Goal: Communication & Community: Answer question/provide support

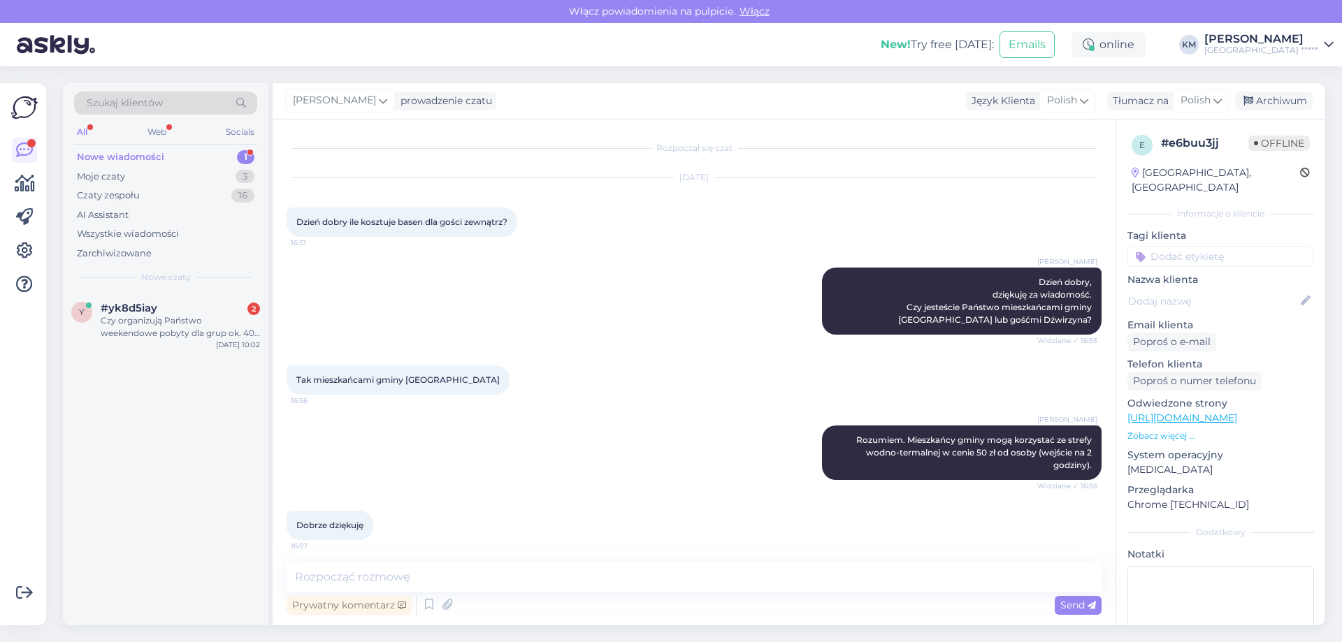
scroll to position [6, 0]
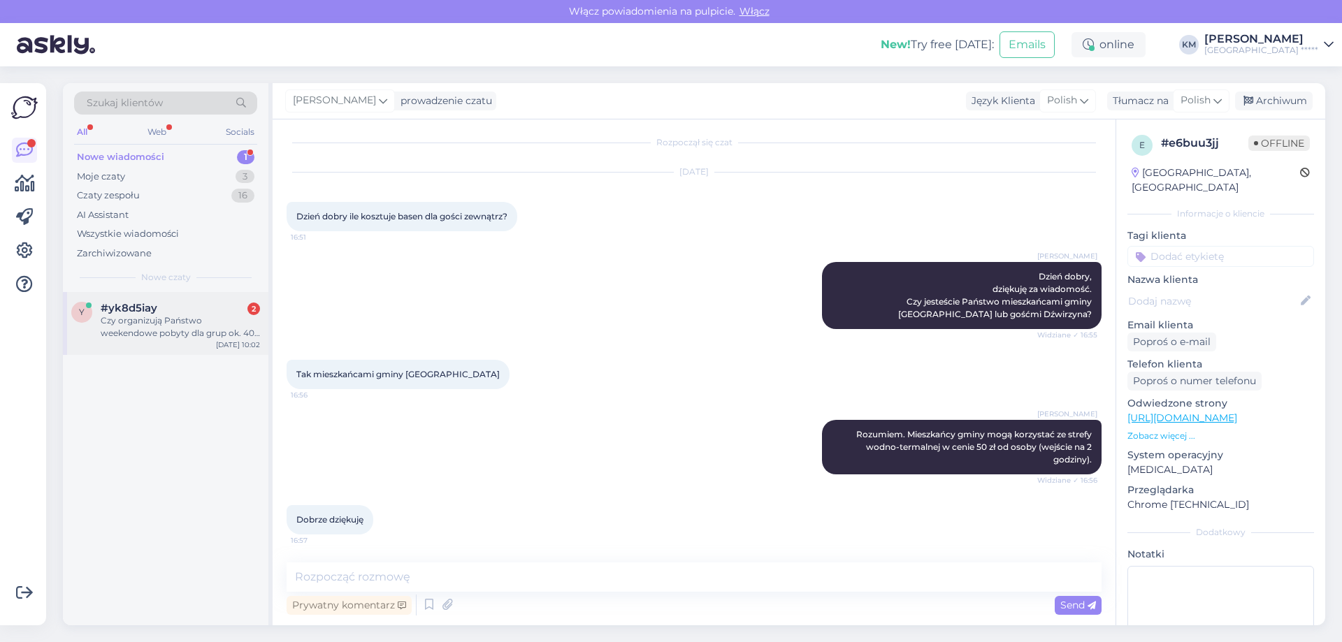
click at [211, 328] on div "Czy organizują Państwo weekendowe pobyty dla grup ok. 40 osób? Jeśli tak proszę…" at bounding box center [180, 326] width 159 height 25
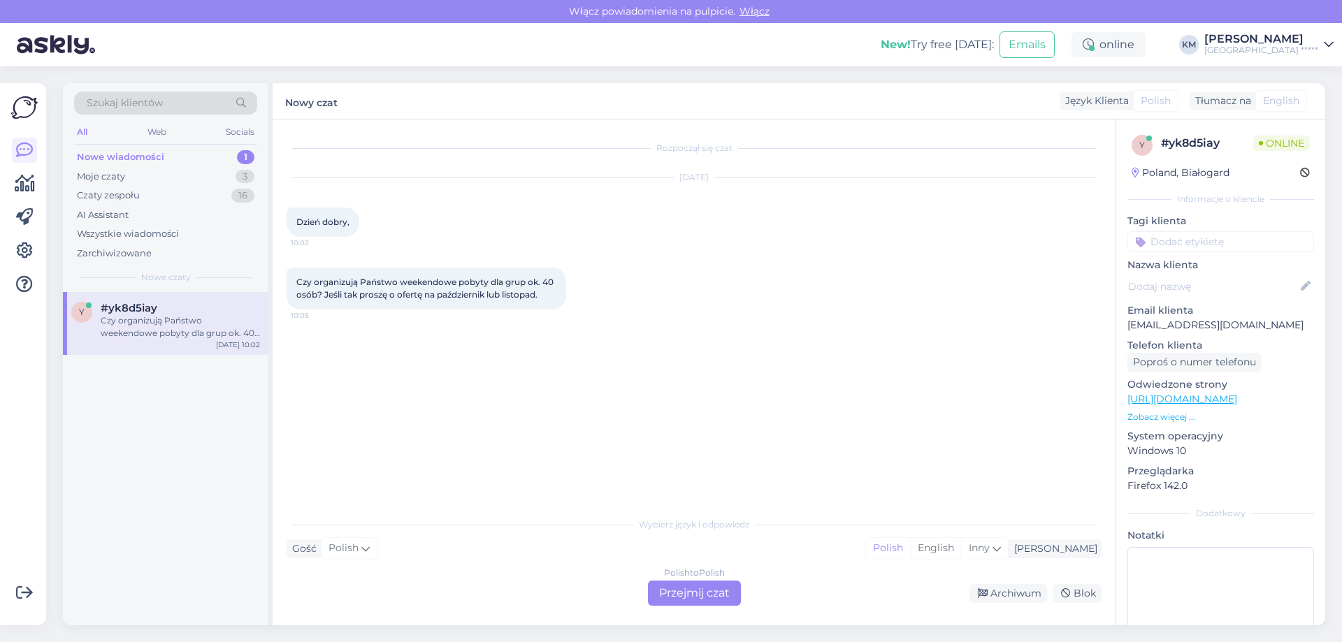
click at [687, 595] on div "Polish to Polish Przejmij czat" at bounding box center [694, 593] width 93 height 25
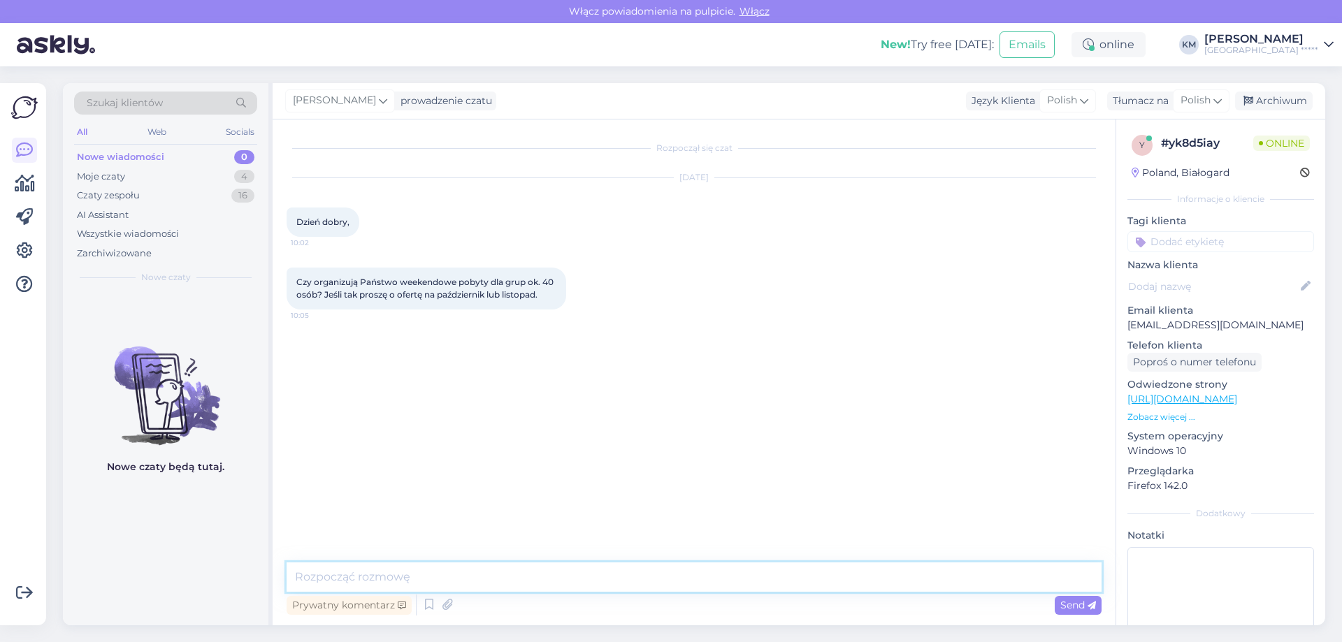
click at [479, 578] on textarea at bounding box center [694, 577] width 815 height 29
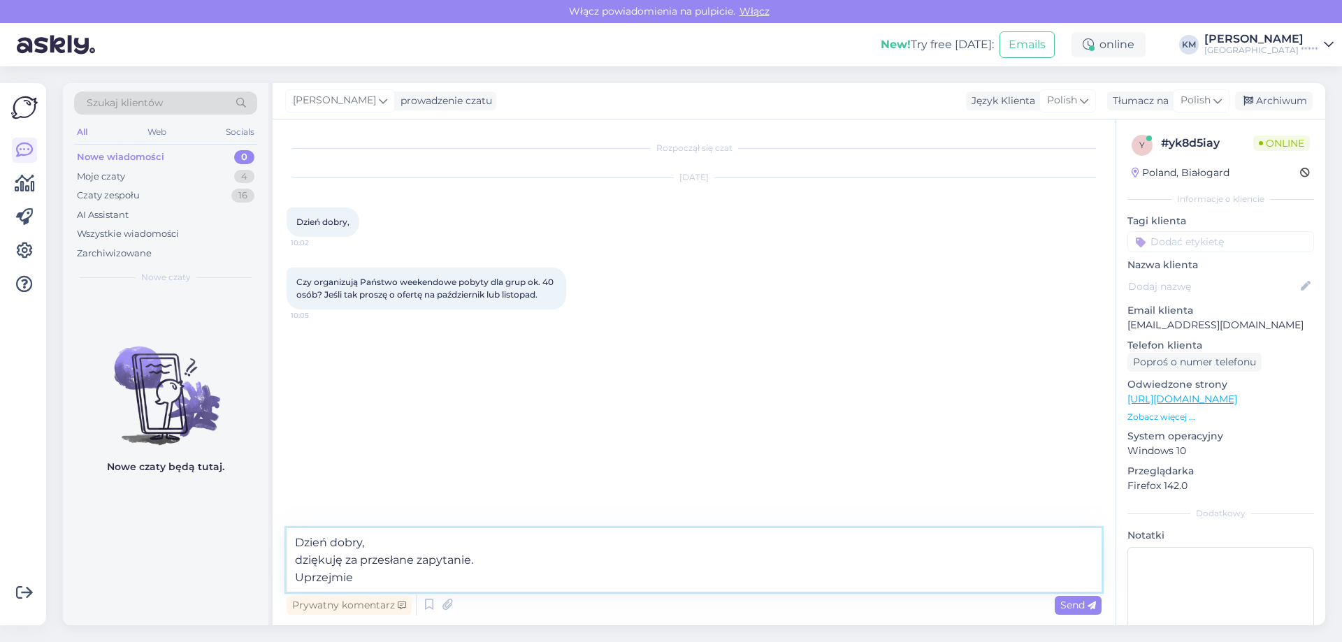
drag, startPoint x: 398, startPoint y: 580, endPoint x: 298, endPoint y: 579, distance: 100.6
click at [298, 579] on textarea "Dzień dobry, dziękuję za przesłane zapytanie. Uprzejmie" at bounding box center [694, 560] width 815 height 64
click at [465, 577] on textarea "Dzień dobry, dziękuję za przesłane zapytanie. Bardzo proszę o informację," at bounding box center [694, 560] width 815 height 64
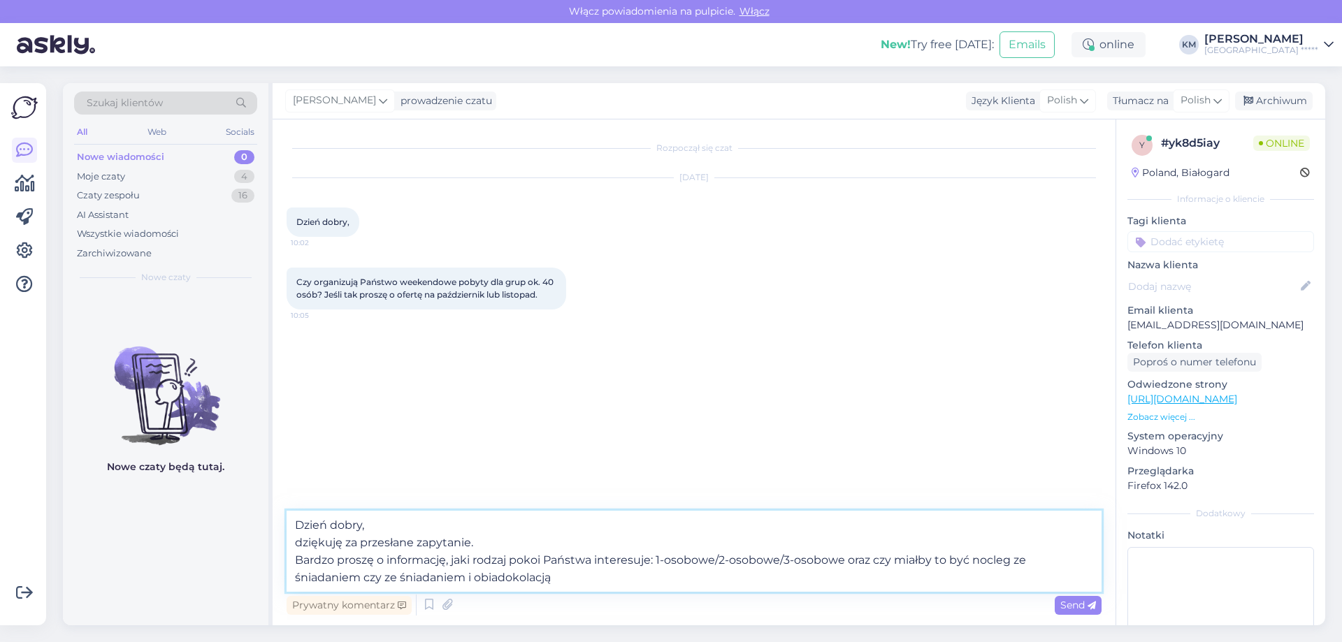
type textarea "Dzień dobry, dziękuję za przesłane zapytanie. Bardzo proszę o informację, jaki …"
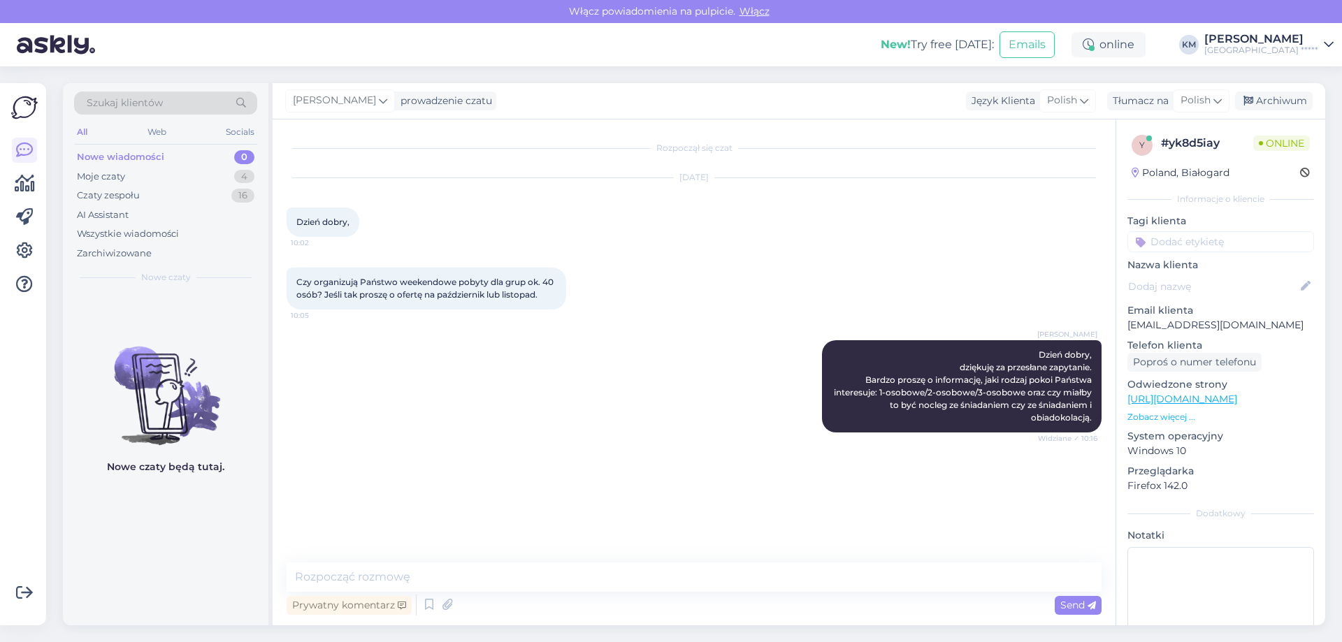
click at [578, 396] on div "[PERSON_NAME] Dzień dobry, dziękuję za przesłane zapytanie. Bardzo proszę o inf…" at bounding box center [694, 386] width 815 height 123
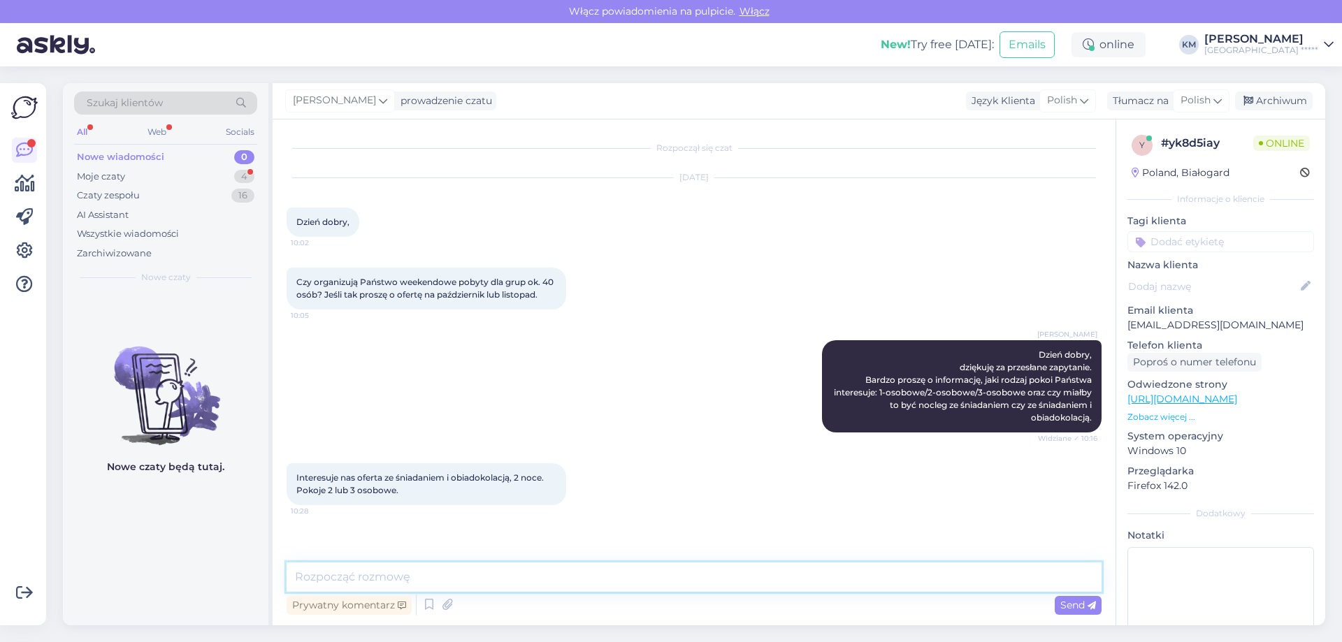
click at [508, 583] on textarea at bounding box center [694, 577] width 815 height 29
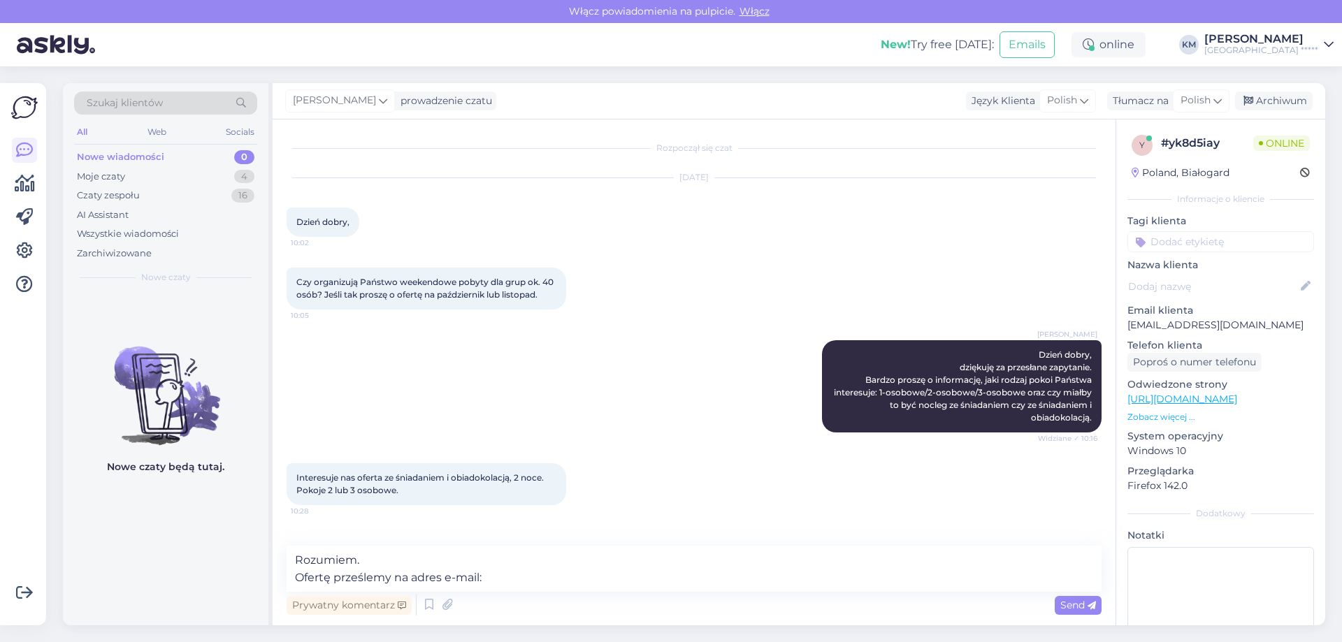
click at [1143, 321] on p "[EMAIL_ADDRESS][DOMAIN_NAME]" at bounding box center [1220, 325] width 187 height 15
copy p "[EMAIL_ADDRESS][DOMAIN_NAME]"
click at [514, 579] on textarea "Rozumiem. Ofertę prześlemy na adres e-mail:" at bounding box center [694, 569] width 815 height 46
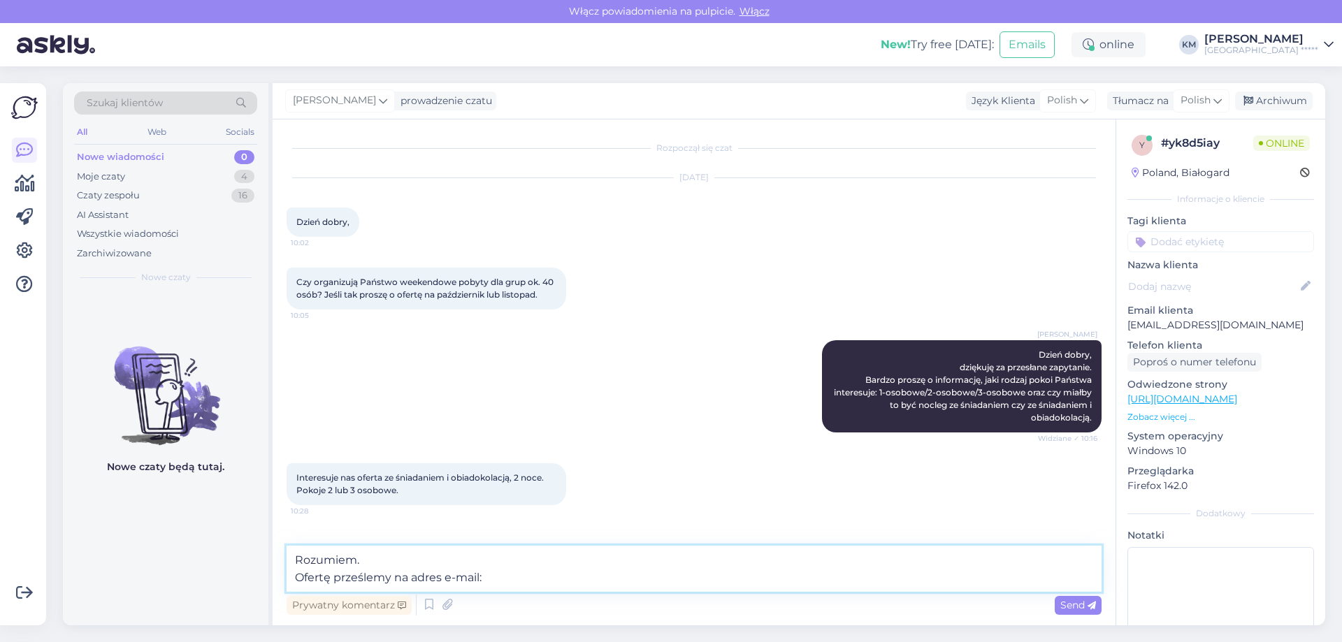
paste textarea "[EMAIL_ADDRESS][DOMAIN_NAME]"
click at [632, 501] on div "Interesuje nas oferta ze śniadaniem i obiadokolacją, 2 noce. Pokoje 2 lub 3 oso…" at bounding box center [694, 484] width 815 height 73
click at [665, 580] on textarea "Rozumiem. Ofertę prześlemy na adres e-mail: [EMAIL_ADDRESS][DOMAIN_NAME]" at bounding box center [694, 569] width 815 height 46
type textarea "Rozumiem. Ofertę prześlemy na adres e-mail: [EMAIL_ADDRESS][DOMAIN_NAME]."
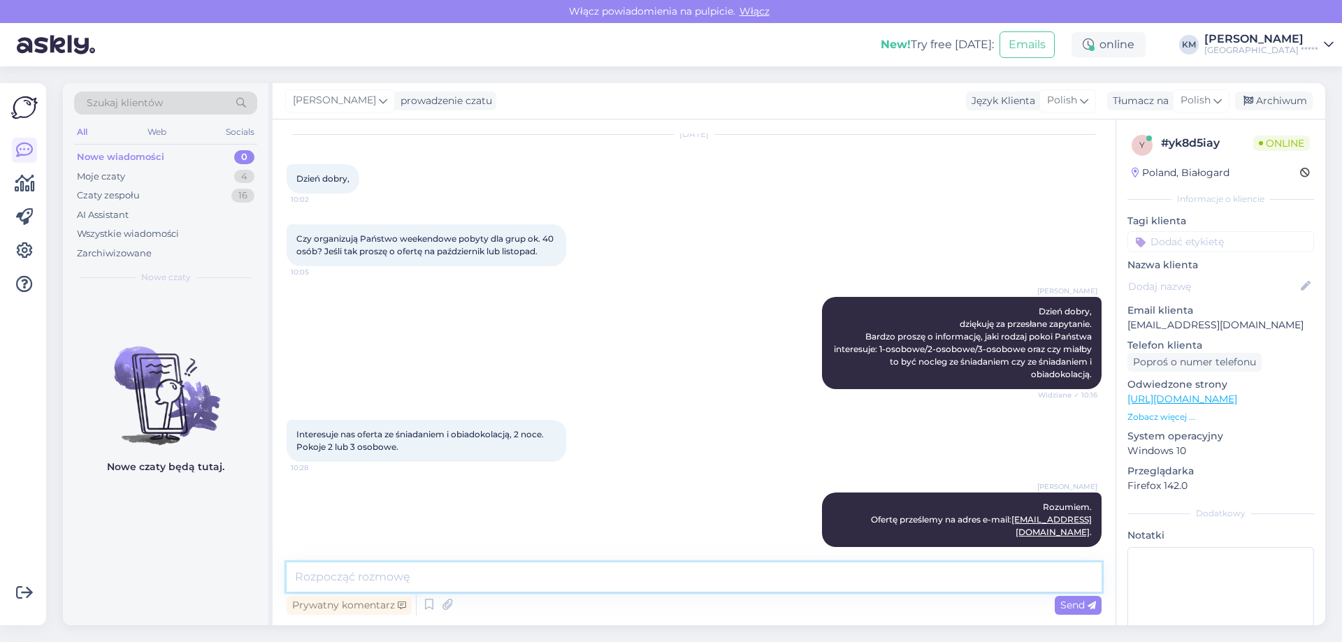
scroll to position [43, 0]
